Goal: Task Accomplishment & Management: Use online tool/utility

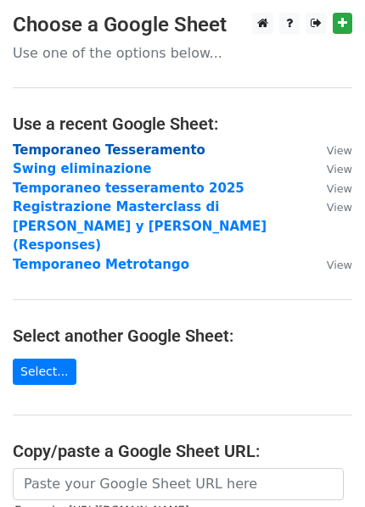
click at [53, 151] on strong "Temporaneo Tesseramento" at bounding box center [109, 150] width 193 height 15
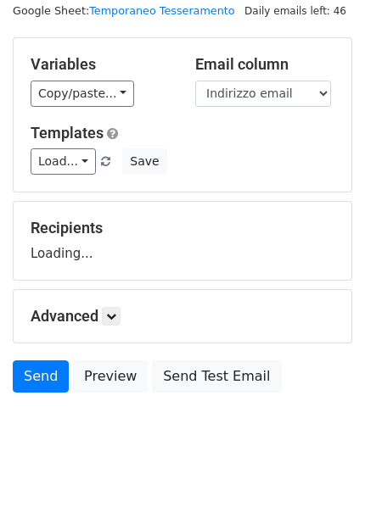
scroll to position [81, 0]
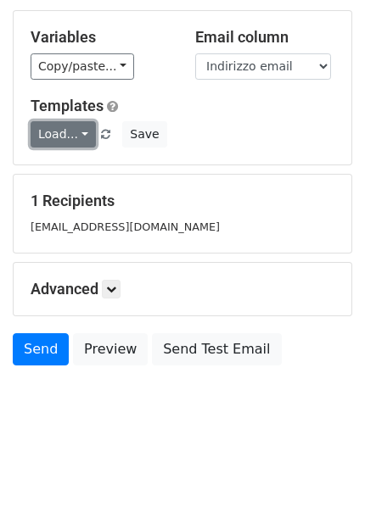
click at [80, 134] on link "Load..." at bounding box center [63, 134] width 65 height 26
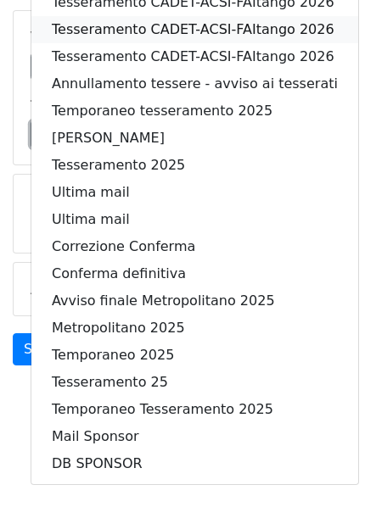
scroll to position [0, 0]
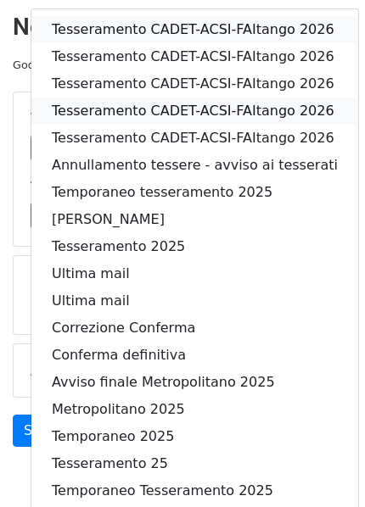
click at [80, 37] on link "Tesseramento CADET-ACSI-FAItango 2026" at bounding box center [194, 29] width 327 height 27
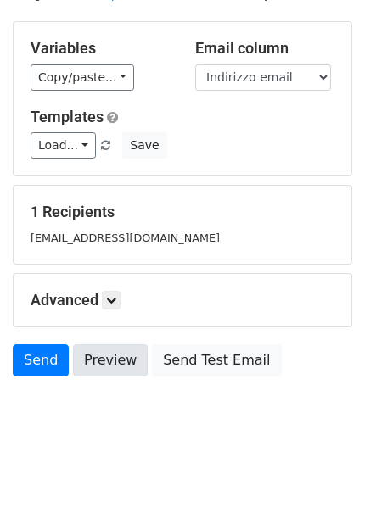
scroll to position [81, 0]
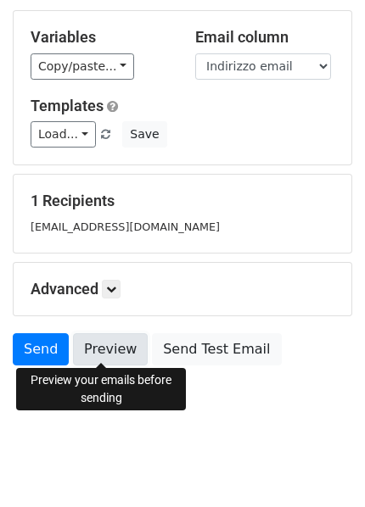
click at [109, 348] on link "Preview" at bounding box center [110, 349] width 75 height 32
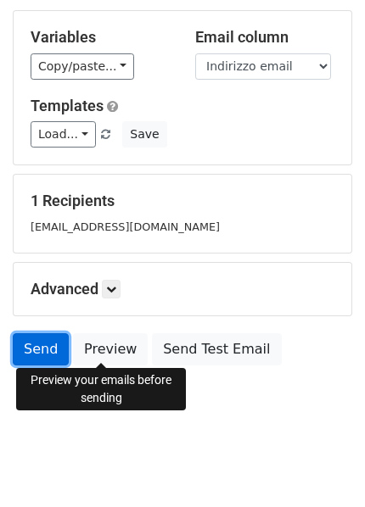
click at [38, 343] on link "Send" at bounding box center [41, 349] width 56 height 32
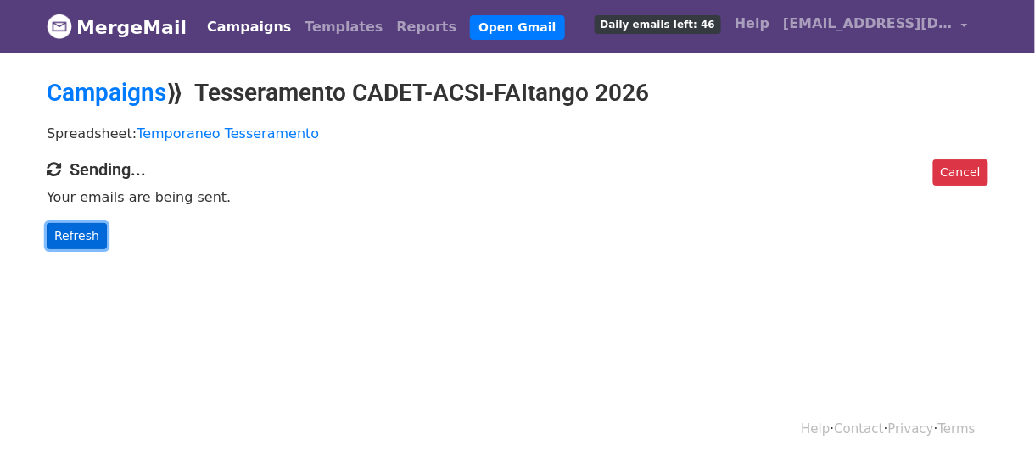
click at [58, 235] on link "Refresh" at bounding box center [77, 236] width 60 height 26
click at [81, 233] on link "Refresh" at bounding box center [77, 236] width 60 height 26
click at [470, 30] on link "Open Gmail" at bounding box center [517, 27] width 94 height 25
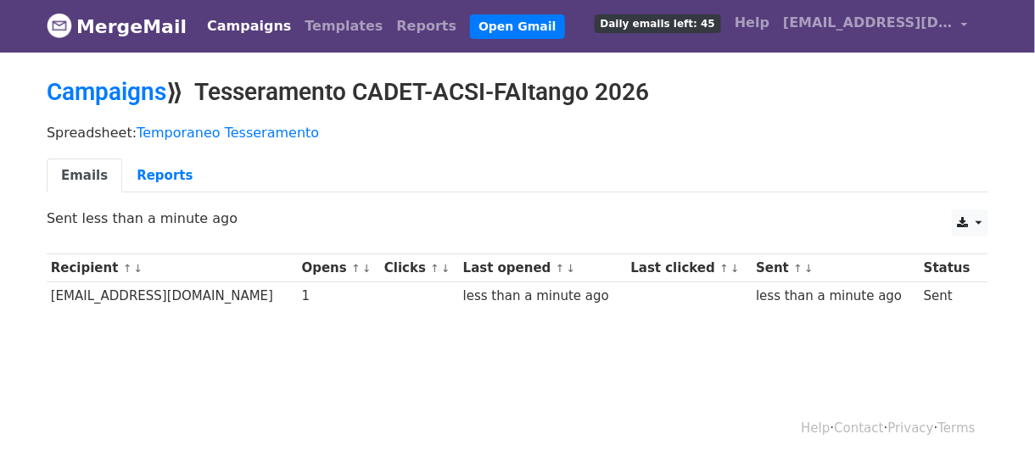
scroll to position [2, 0]
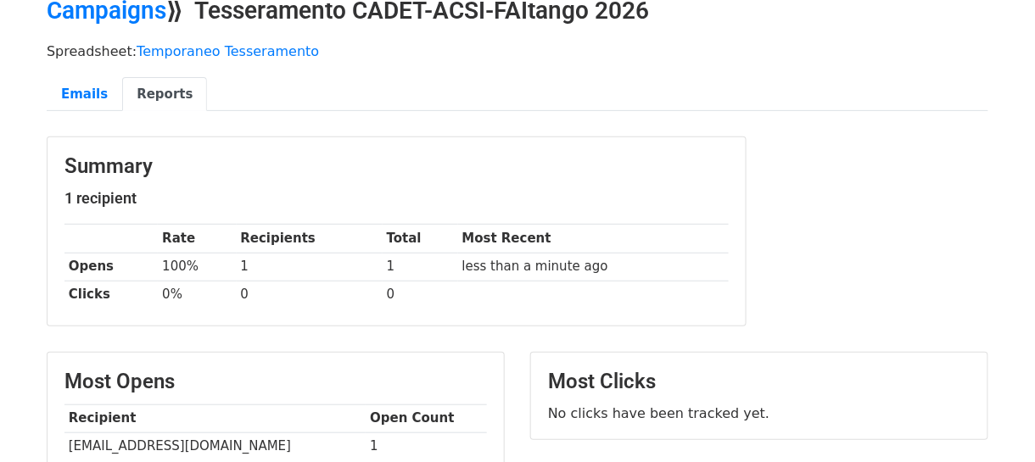
scroll to position [106, 0]
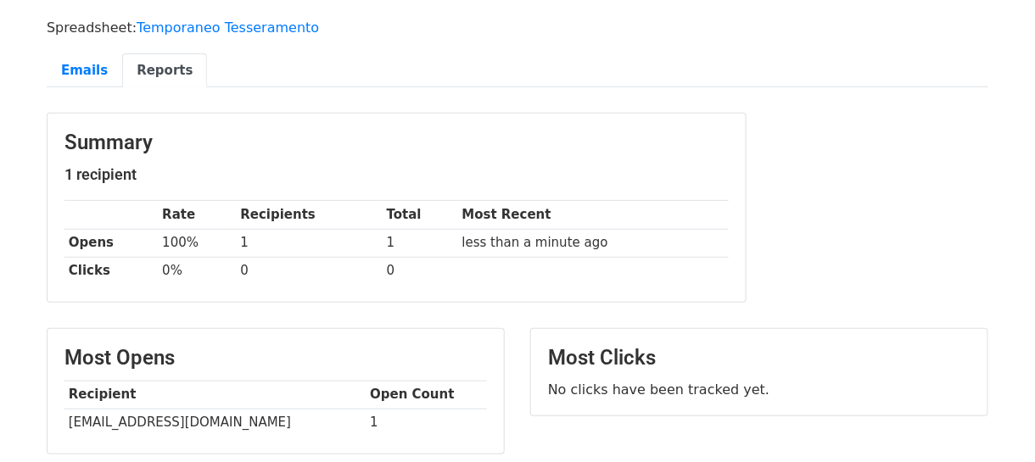
drag, startPoint x: 0, startPoint y: 0, endPoint x: 530, endPoint y: 162, distance: 554.5
drag, startPoint x: 530, startPoint y: 162, endPoint x: 421, endPoint y: 152, distance: 109.9
click at [421, 152] on div "Summary 1 recipient Rate Recipients Total Most Recent Opens 100% 1 1 less than …" at bounding box center [397, 208] width 698 height 188
